Goal: Task Accomplishment & Management: Complete application form

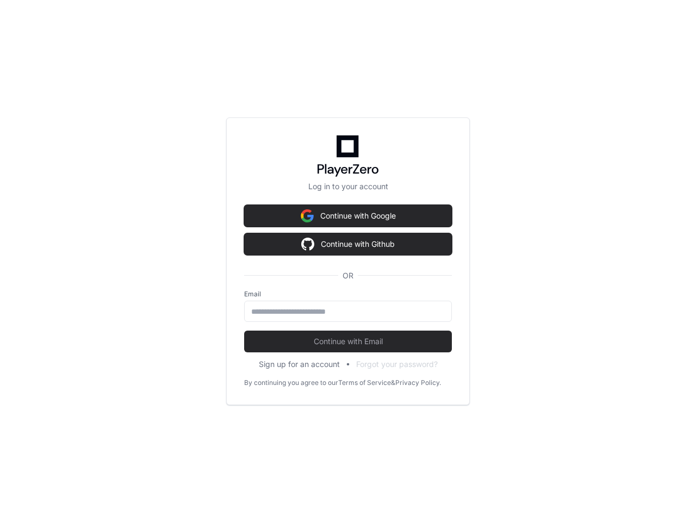
click at [348, 261] on div "Continue with Google Continue with Github OR" at bounding box center [348, 247] width 208 height 85
click at [348, 216] on button "Continue with Google" at bounding box center [348, 216] width 208 height 22
click at [348, 244] on button "Continue with Github" at bounding box center [348, 244] width 208 height 22
click at [348, 311] on input "email" at bounding box center [347, 311] width 193 height 11
click at [299, 364] on button "Sign up for an account" at bounding box center [299, 364] width 81 height 11
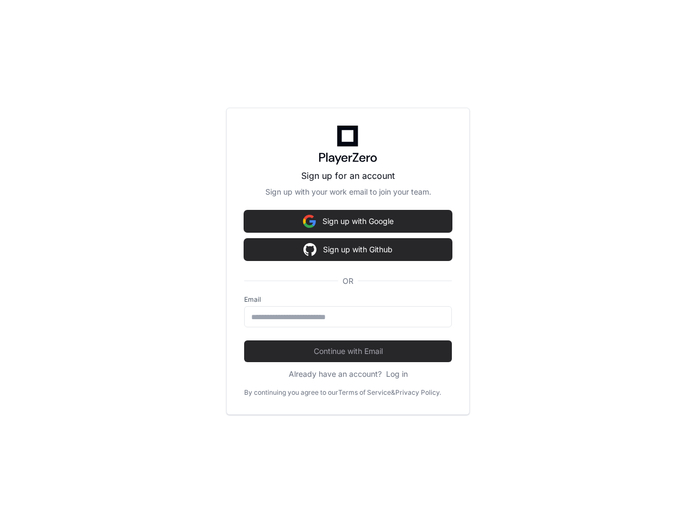
click at [397, 364] on div "Sign up with Google Sign up with Github OR Email Continue with Email Already ha…" at bounding box center [348, 294] width 208 height 169
